Goal: Information Seeking & Learning: Find specific page/section

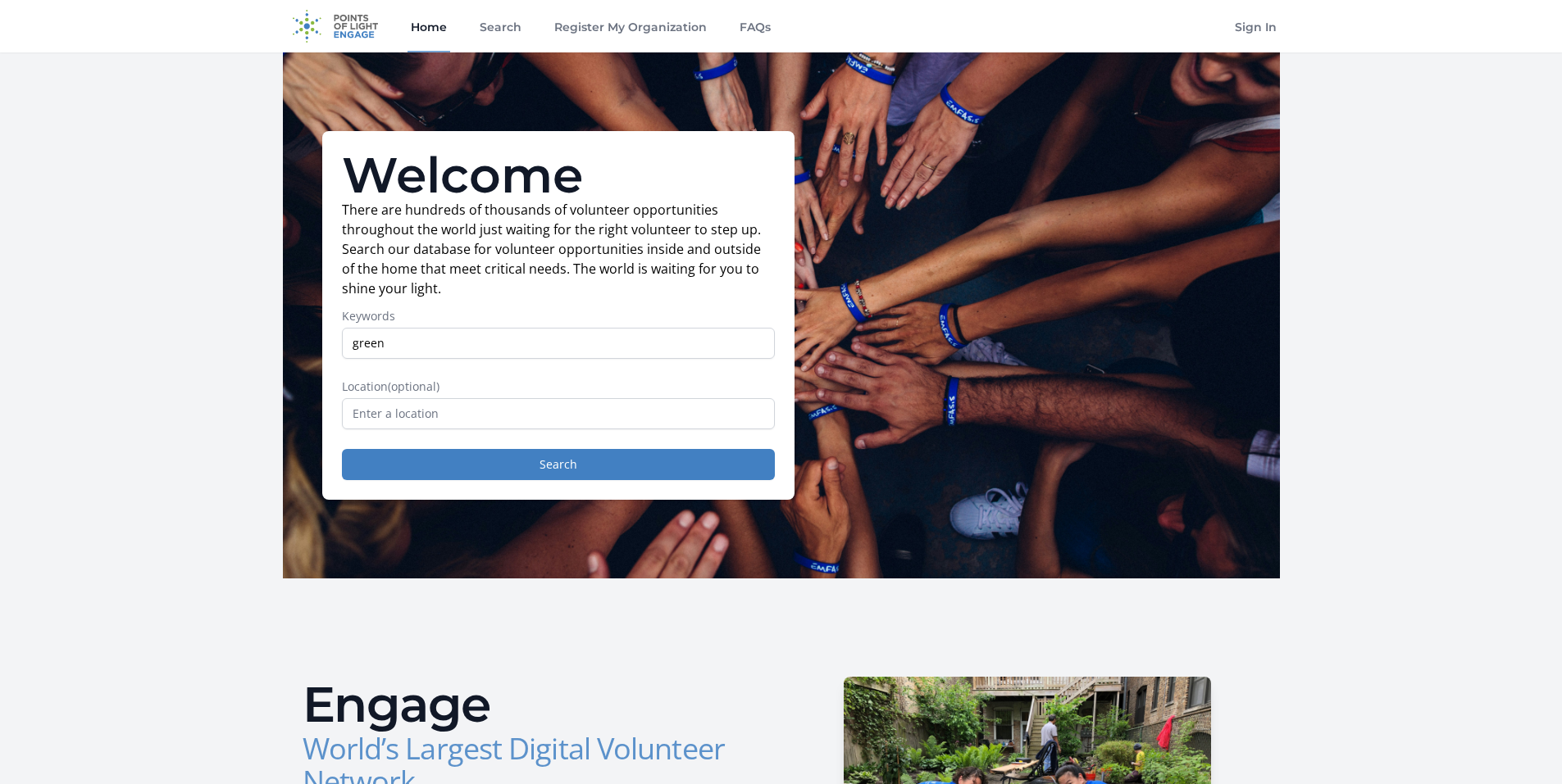
type input "green"
click at [342, 449] on button "Search" at bounding box center [558, 464] width 433 height 31
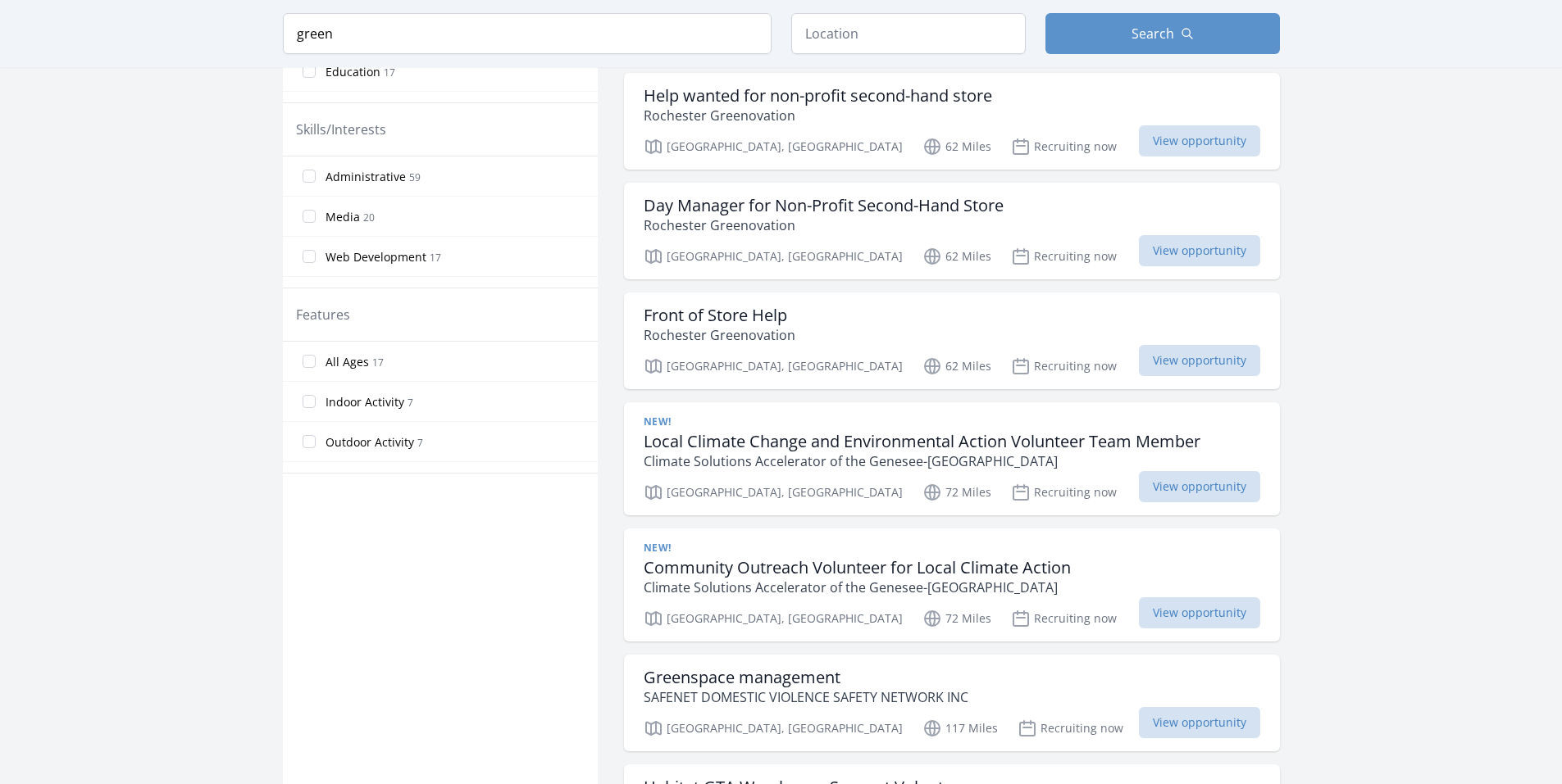
scroll to position [750, 0]
